Goal: Information Seeking & Learning: Learn about a topic

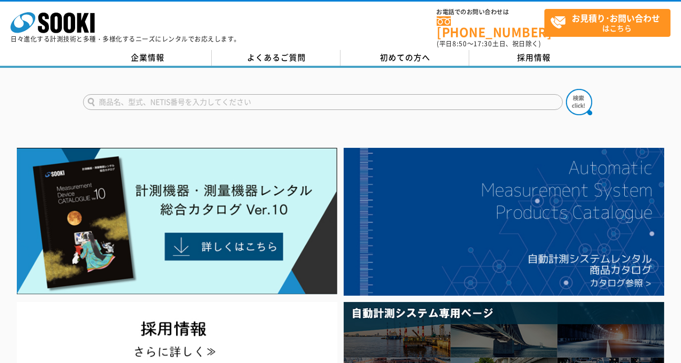
click at [222, 98] on input "text" at bounding box center [323, 102] width 480 height 16
type input "含水比"
click at [566, 89] on button at bounding box center [579, 102] width 26 height 26
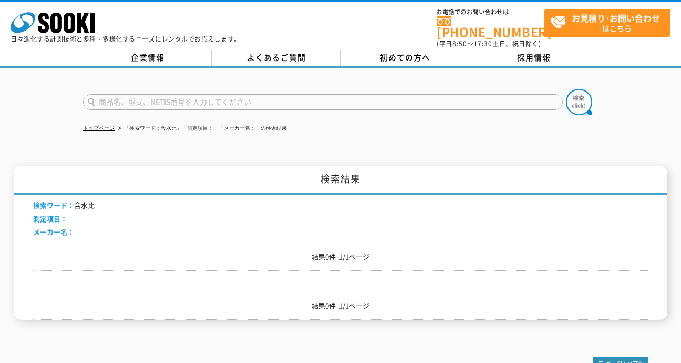
click at [205, 94] on input "text" at bounding box center [323, 102] width 480 height 16
type input "含水"
click at [576, 96] on img at bounding box center [579, 102] width 26 height 26
click at [384, 96] on input "text" at bounding box center [323, 102] width 480 height 16
type input "HM520"
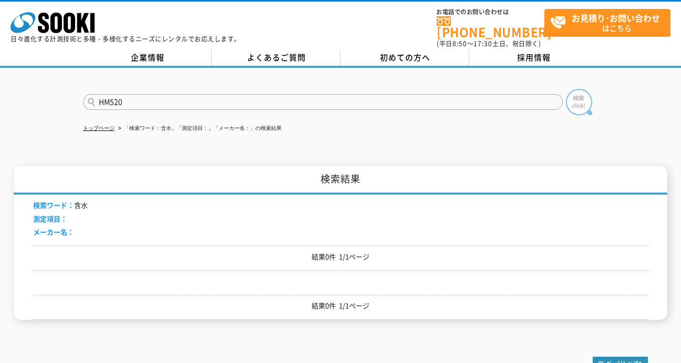
click at [570, 98] on img at bounding box center [579, 102] width 26 height 26
click at [239, 96] on input "text" at bounding box center [323, 102] width 480 height 16
type input "HM520"
click at [568, 99] on img at bounding box center [579, 102] width 26 height 26
click at [572, 95] on img at bounding box center [579, 102] width 26 height 26
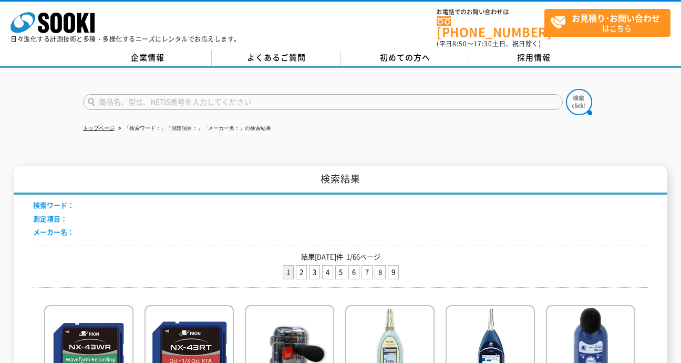
scroll to position [8, 0]
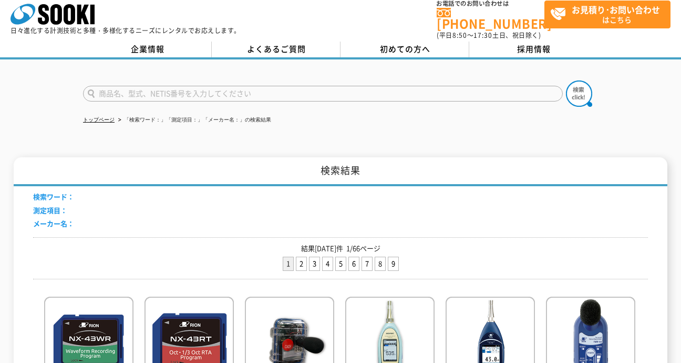
click at [239, 89] on input "text" at bounding box center [323, 94] width 480 height 16
click at [585, 88] on img at bounding box center [579, 93] width 26 height 26
click at [158, 90] on input "HM520" at bounding box center [323, 94] width 480 height 16
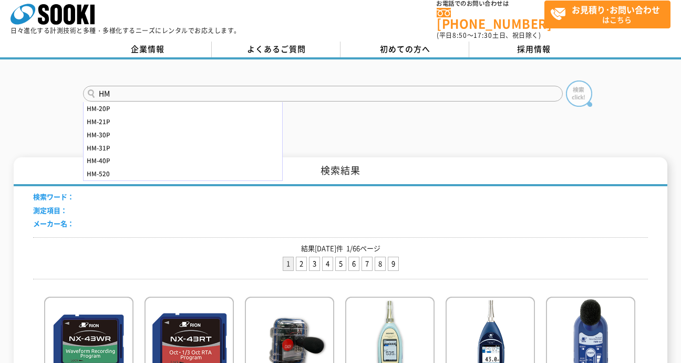
type input "HM"
click at [582, 85] on img at bounding box center [579, 93] width 26 height 26
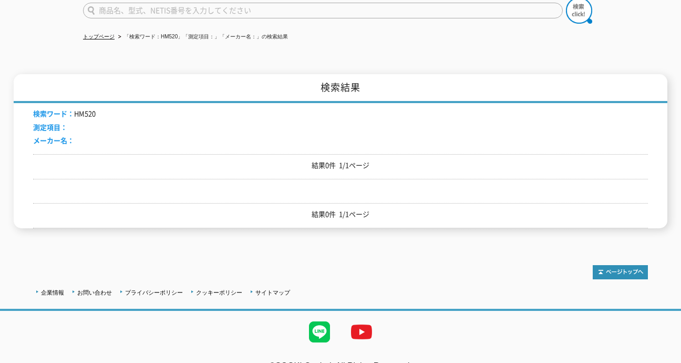
scroll to position [105, 0]
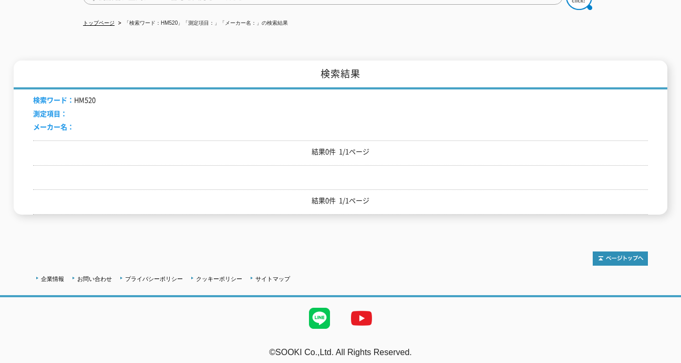
click at [107, 230] on div "企業情報 お問い合わせ プライバシーポリシー クッキーポリシー サイトマップ ©SOOKI Co.,Ltd. All Rights Reserved. テスト…" at bounding box center [340, 299] width 681 height 138
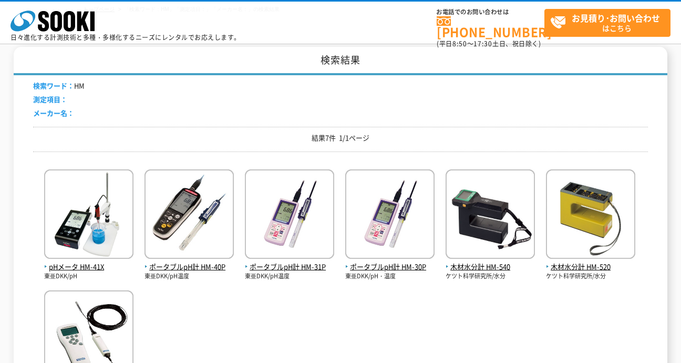
scroll to position [79, 0]
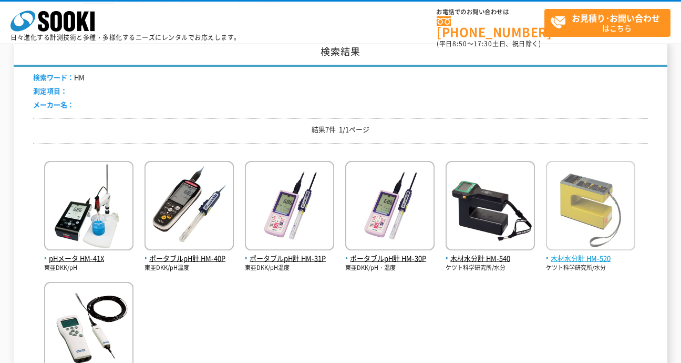
click at [586, 260] on span "木材水分計 HM-520" at bounding box center [590, 258] width 89 height 11
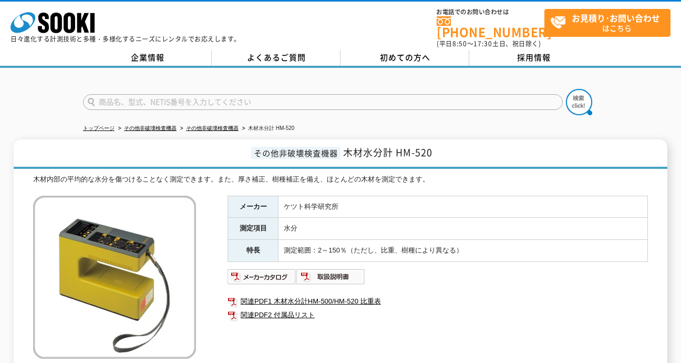
click at [228, 94] on input "text" at bounding box center [323, 102] width 480 height 16
type input "H"
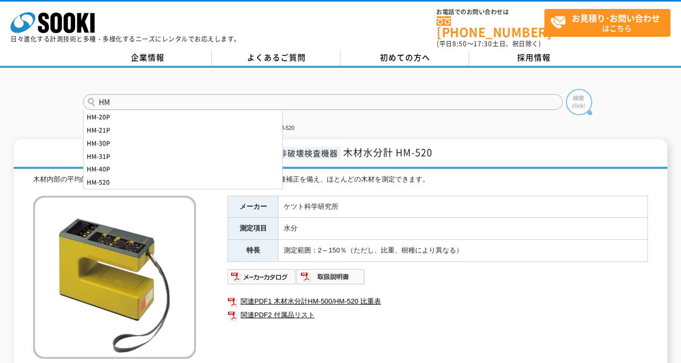
type input "HM"
click at [581, 100] on img at bounding box center [579, 102] width 26 height 26
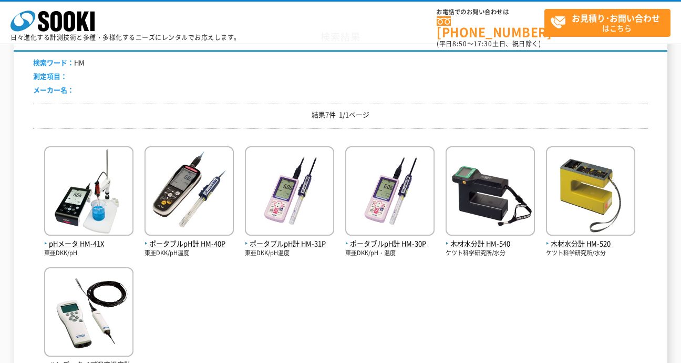
scroll to position [95, 0]
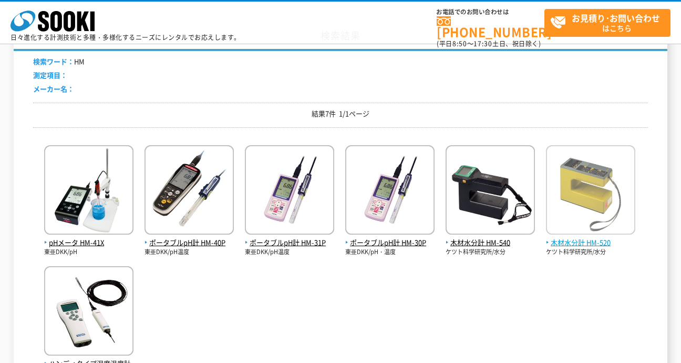
click at [599, 242] on span "木材水分計 HM-520" at bounding box center [590, 242] width 89 height 11
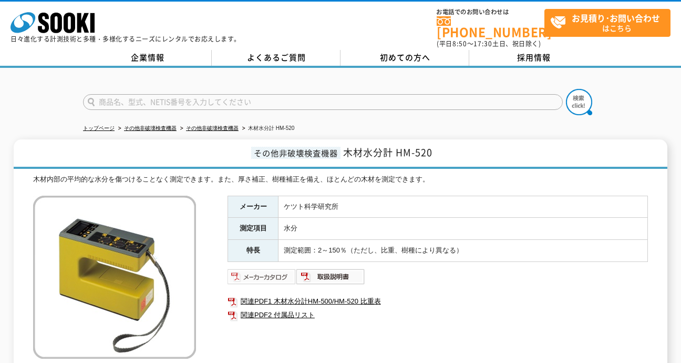
click at [268, 268] on img at bounding box center [261, 276] width 69 height 17
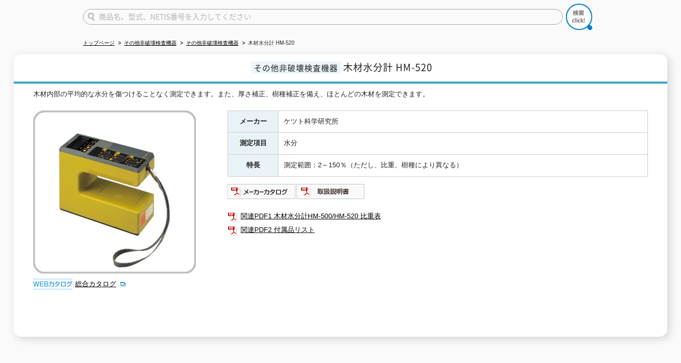
scroll to position [87, 0]
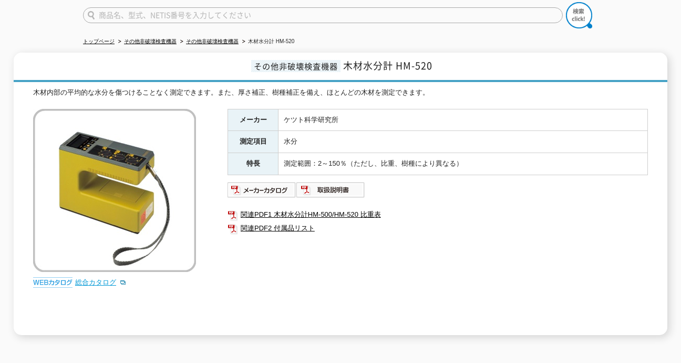
click at [97, 278] on link "総合カタログ" at bounding box center [100, 282] width 51 height 8
